Goal: Information Seeking & Learning: Learn about a topic

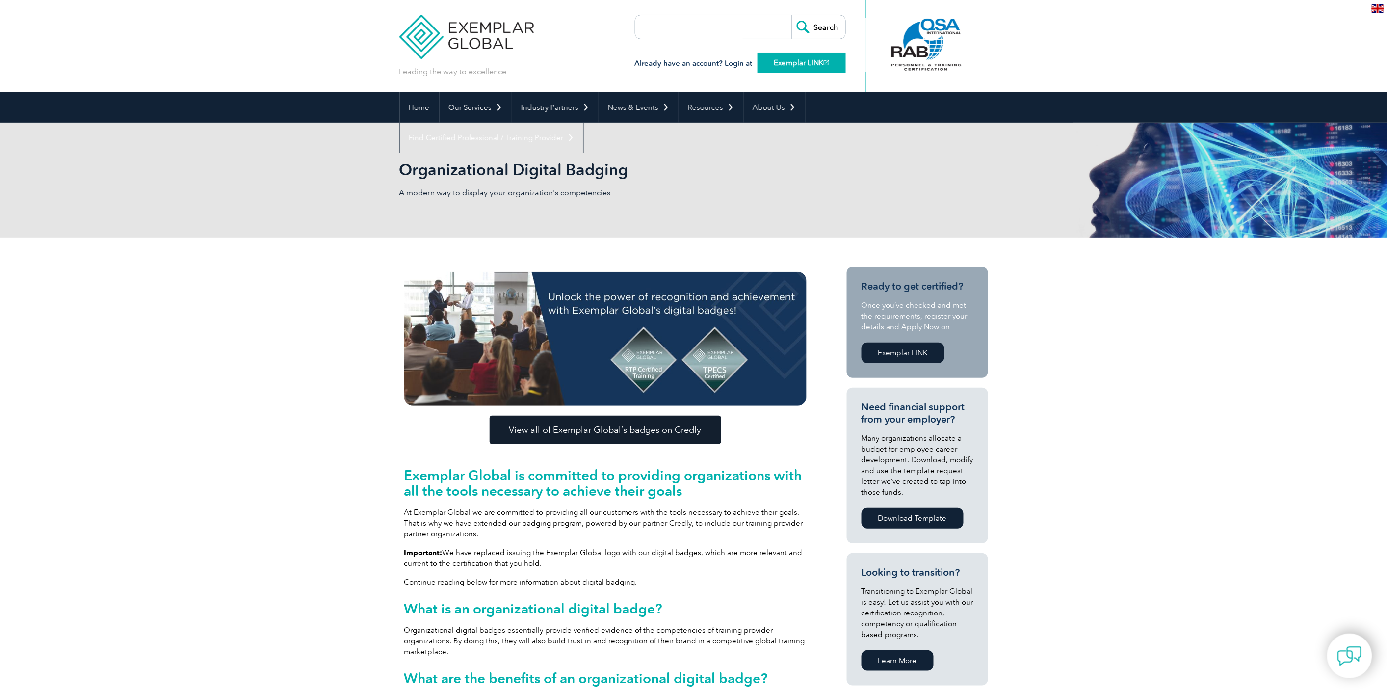
click at [786, 69] on link "Exemplar LINK" at bounding box center [802, 63] width 88 height 21
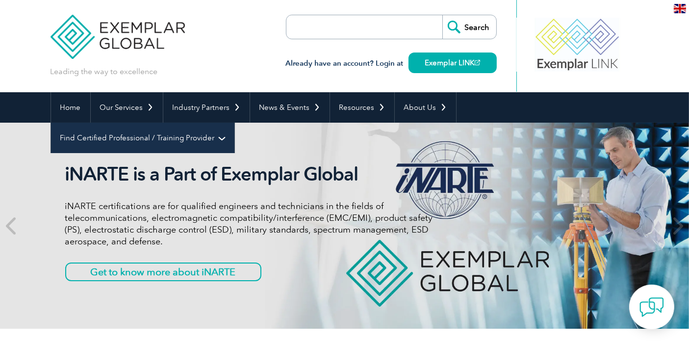
click at [235, 123] on link "Find Certified Professional / Training Provider" at bounding box center [143, 138] width 184 height 30
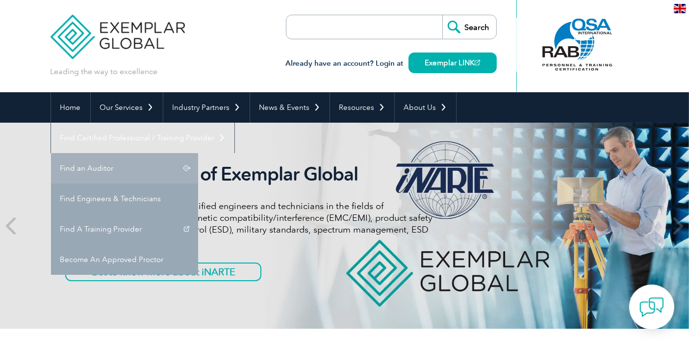
click at [198, 153] on link "Find an Auditor" at bounding box center [124, 168] width 147 height 30
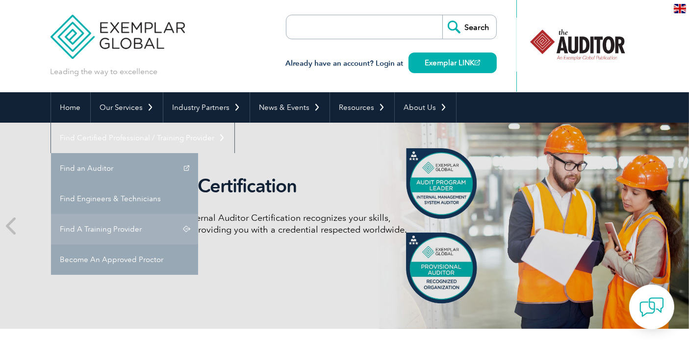
click at [198, 214] on link "Find A Training Provider" at bounding box center [124, 229] width 147 height 30
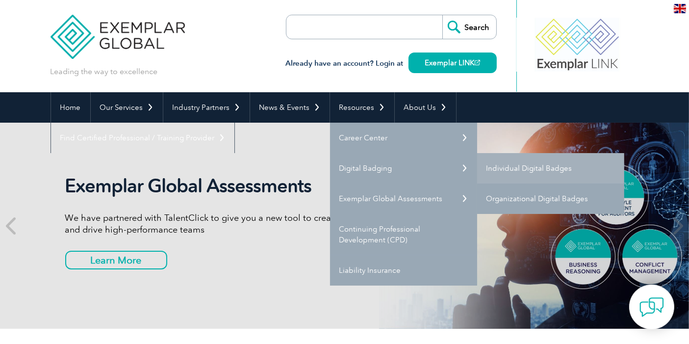
click at [528, 204] on link "Organizational Digital Badges" at bounding box center [550, 199] width 147 height 30
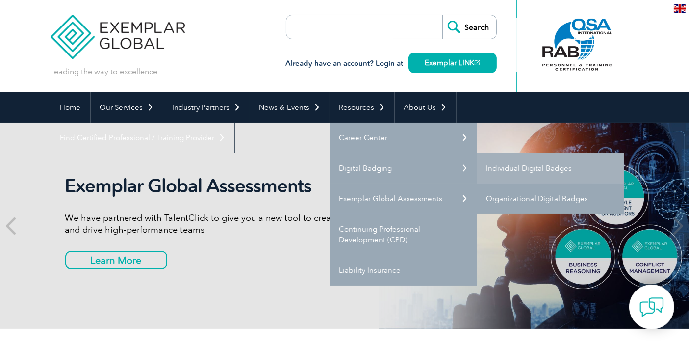
click at [526, 198] on link "Organizational Digital Badges" at bounding box center [550, 199] width 147 height 30
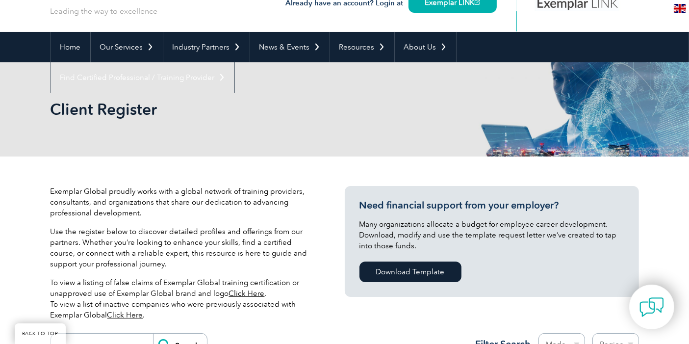
scroll to position [54, 0]
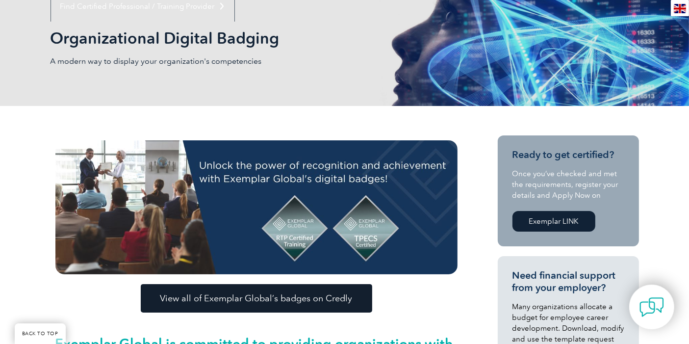
scroll to position [163, 0]
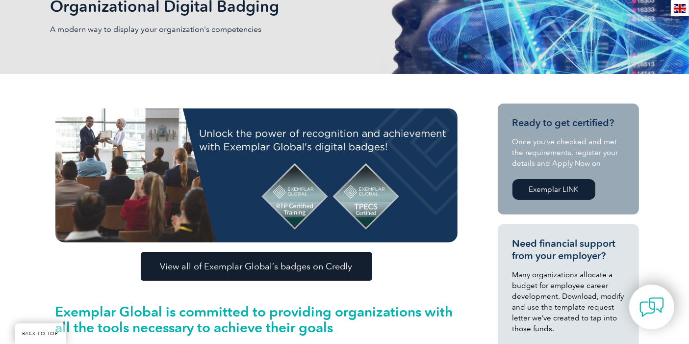
drag, startPoint x: 196, startPoint y: 163, endPoint x: 205, endPoint y: 80, distance: 83.3
click at [496, 53] on div "Organizational Digital Badging A modern way to display your organization's comp…" at bounding box center [345, 16] width 589 height 115
